Goal: Task Accomplishment & Management: Use online tool/utility

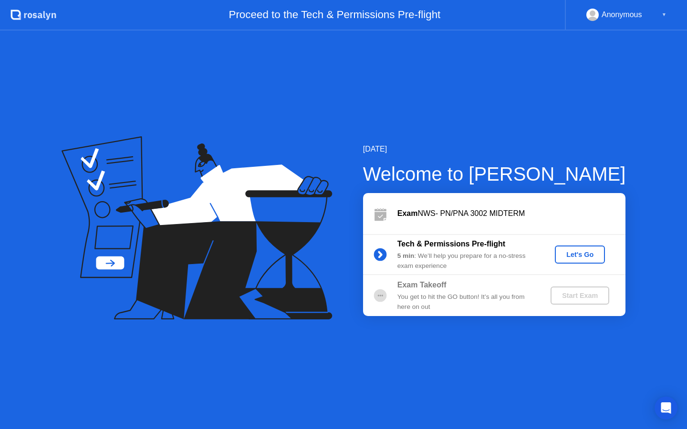
click at [582, 259] on div "Let's Go" at bounding box center [580, 255] width 42 height 8
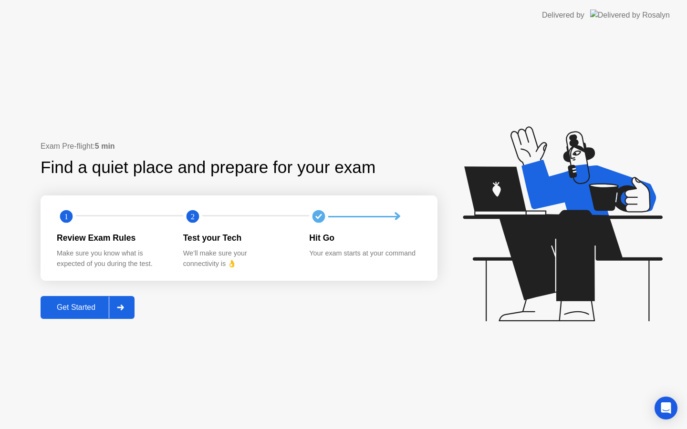
click at [90, 311] on div "Get Started" at bounding box center [75, 307] width 65 height 9
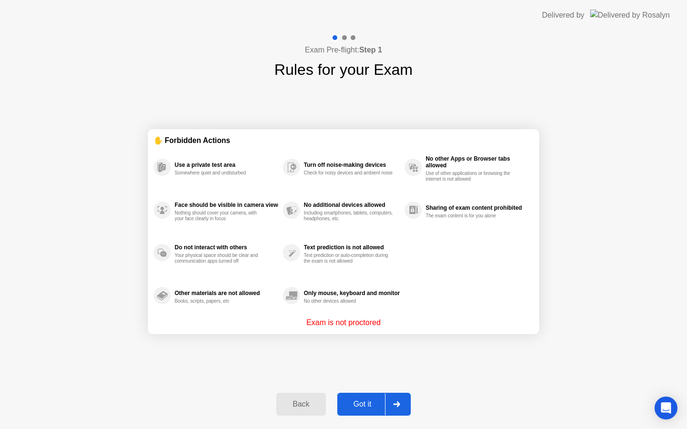
click at [371, 406] on div "Got it" at bounding box center [362, 404] width 45 height 9
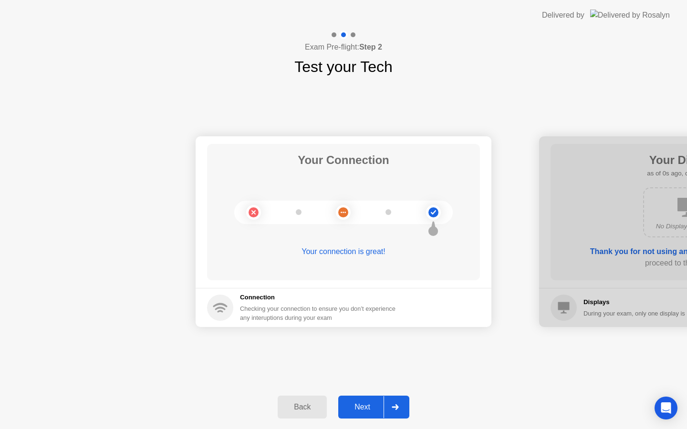
click at [368, 415] on button "Next" at bounding box center [373, 407] width 71 height 23
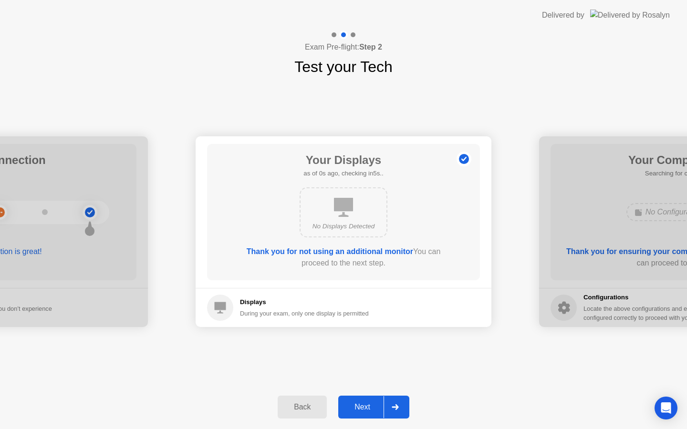
click at [368, 412] on div "Next" at bounding box center [362, 407] width 42 height 9
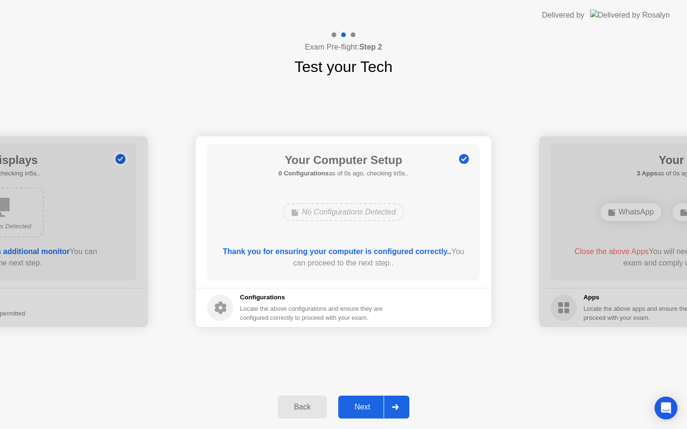
click at [368, 412] on div "Next" at bounding box center [362, 407] width 42 height 9
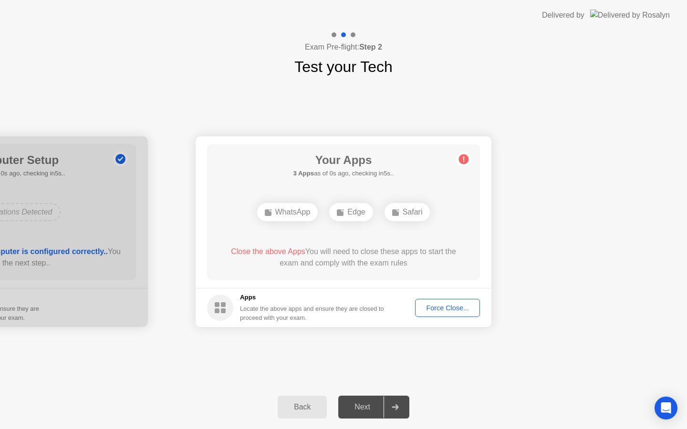
click at [368, 412] on div "Next" at bounding box center [362, 407] width 42 height 9
click at [443, 307] on div "Force Close..." at bounding box center [447, 308] width 58 height 8
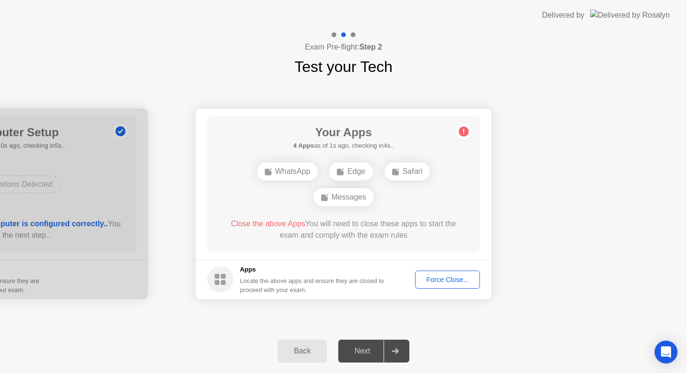
click at [447, 282] on div "Force Close..." at bounding box center [447, 280] width 58 height 8
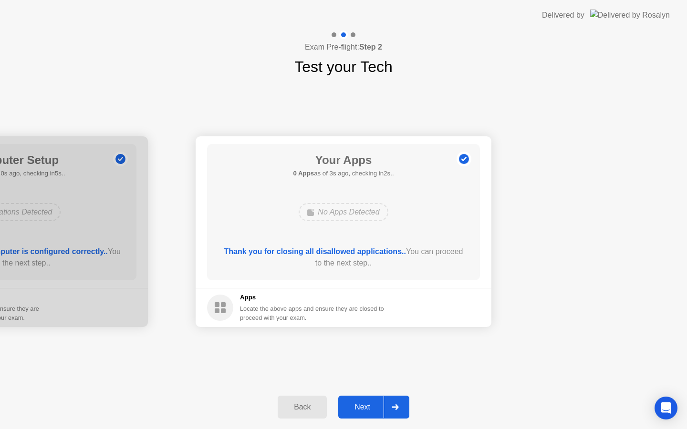
click at [367, 407] on div "Next" at bounding box center [362, 407] width 42 height 9
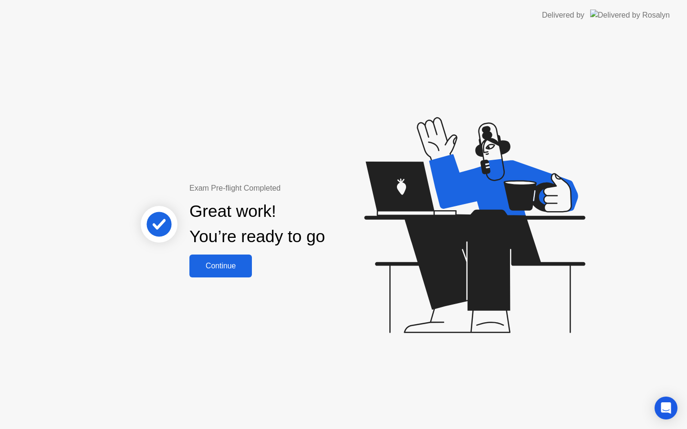
click at [229, 268] on div "Continue" at bounding box center [220, 266] width 57 height 9
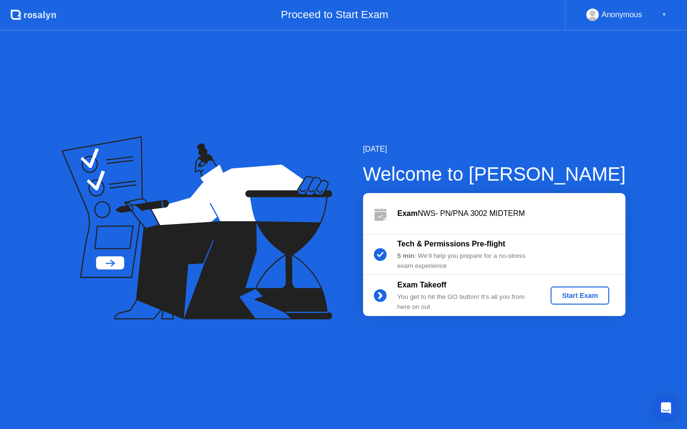
click at [572, 296] on div "Start Exam" at bounding box center [579, 296] width 51 height 8
